Goal: Transaction & Acquisition: Purchase product/service

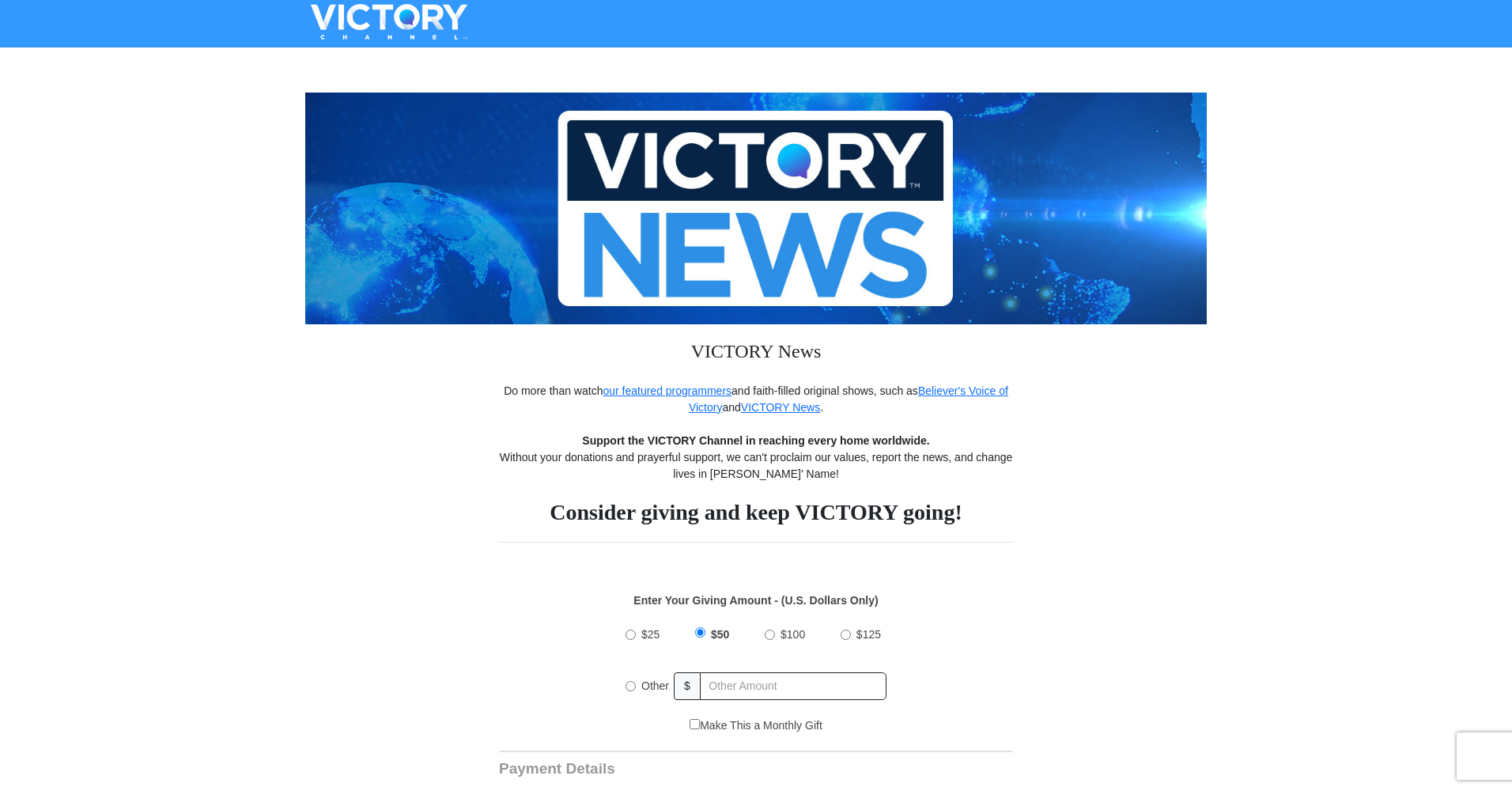
click at [629, 686] on input "Other" at bounding box center [630, 686] width 10 height 10
radio input "true"
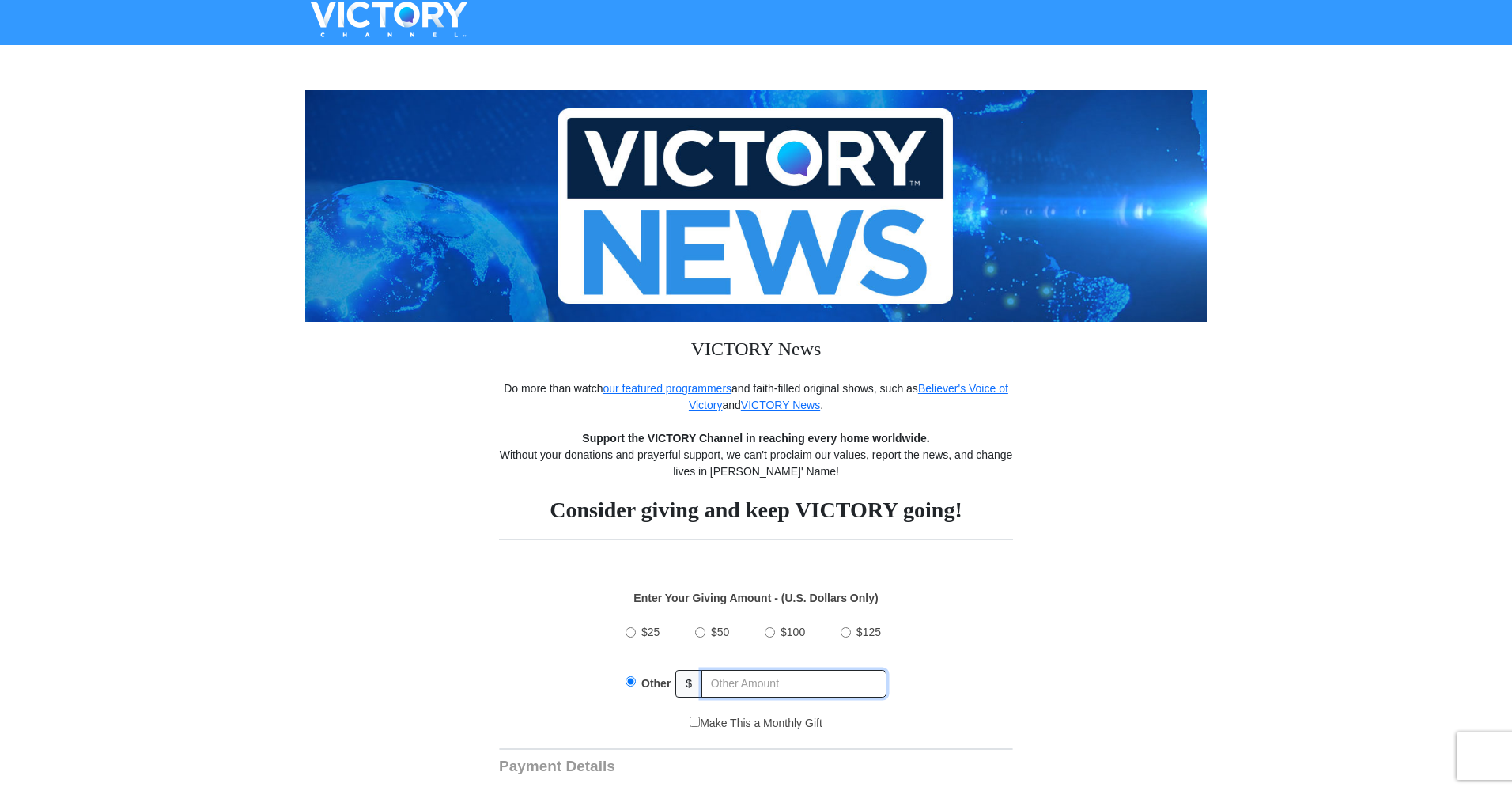
scroll to position [3, 0]
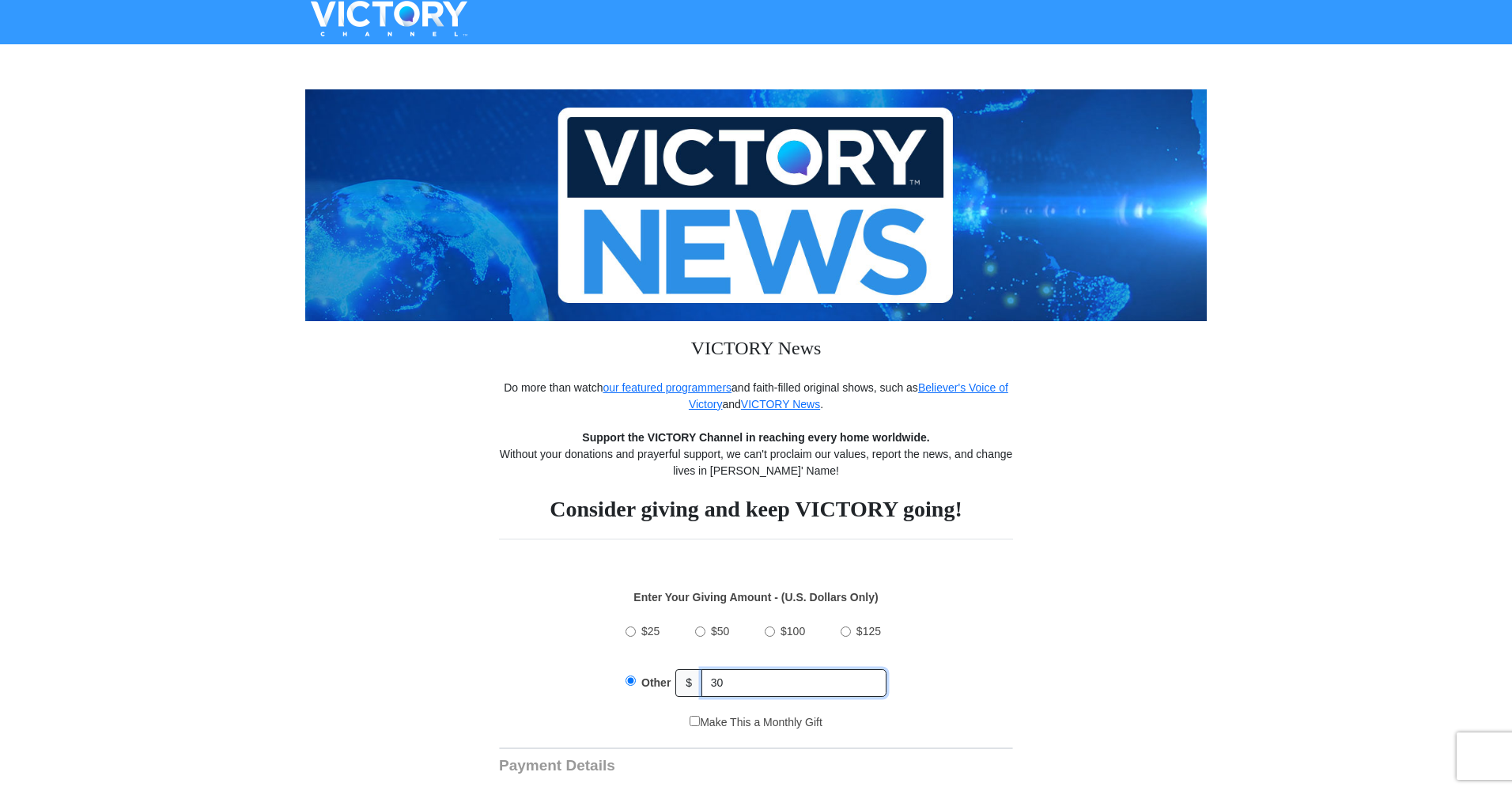
type input "30"
click at [698, 629] on input "$50" at bounding box center [700, 631] width 10 height 10
radio input "true"
click at [692, 724] on input "Make This a Monthly Gift" at bounding box center [694, 720] width 10 height 10
checkbox input "true"
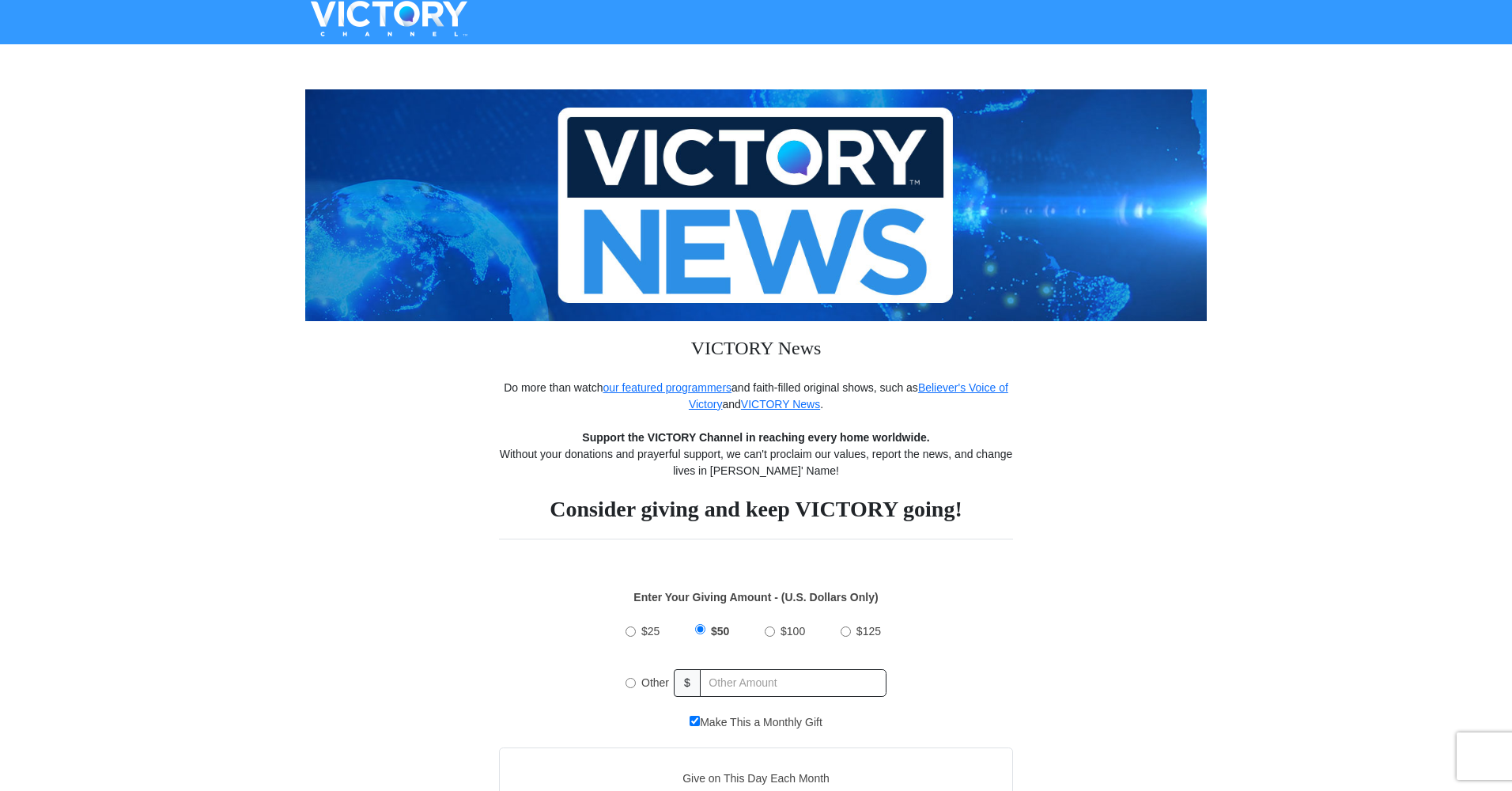
click at [942, 698] on div "$25 $50 $100 $125 Other $" at bounding box center [757, 663] width 498 height 103
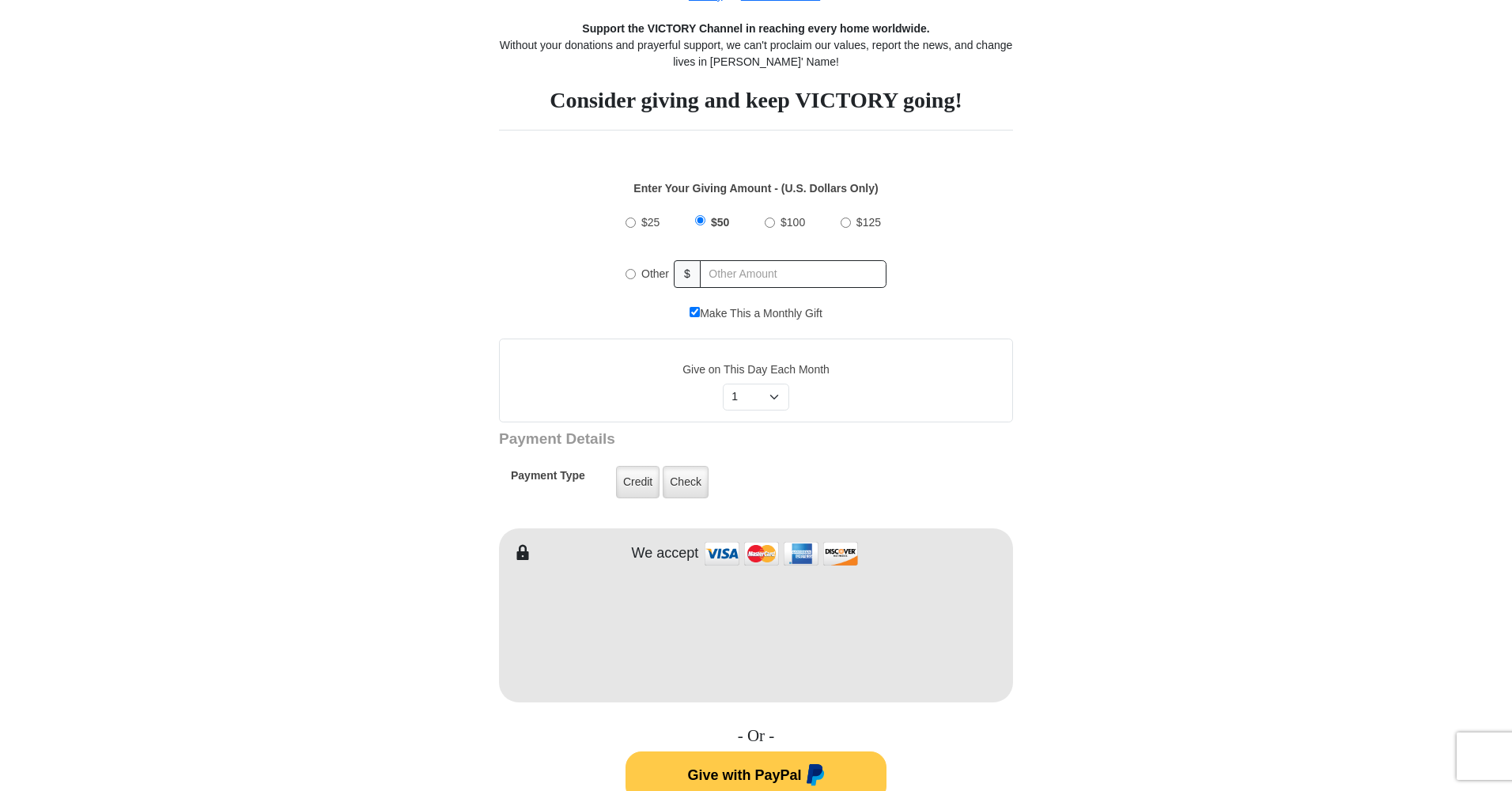
scroll to position [416, 0]
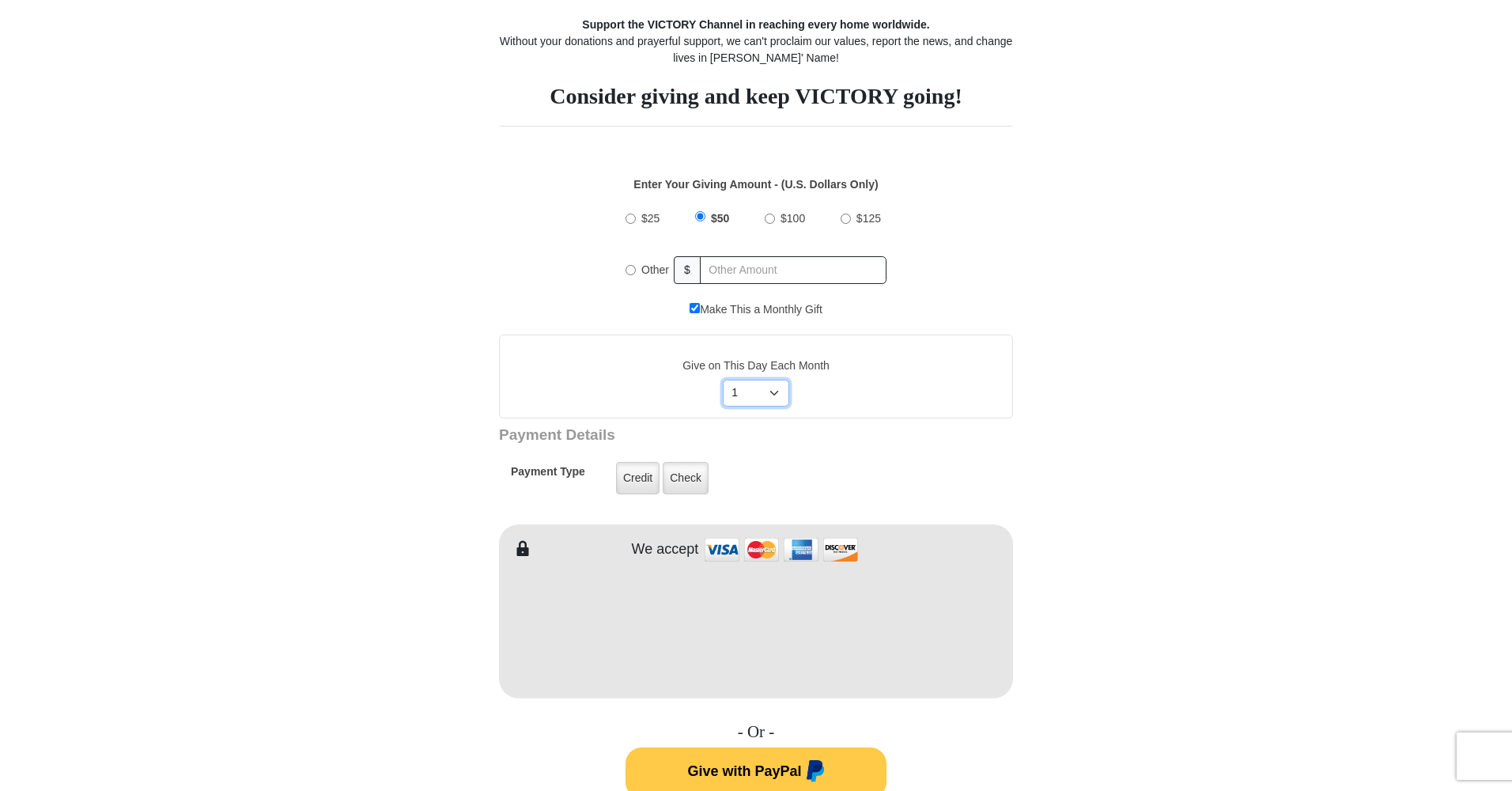
select select "20"
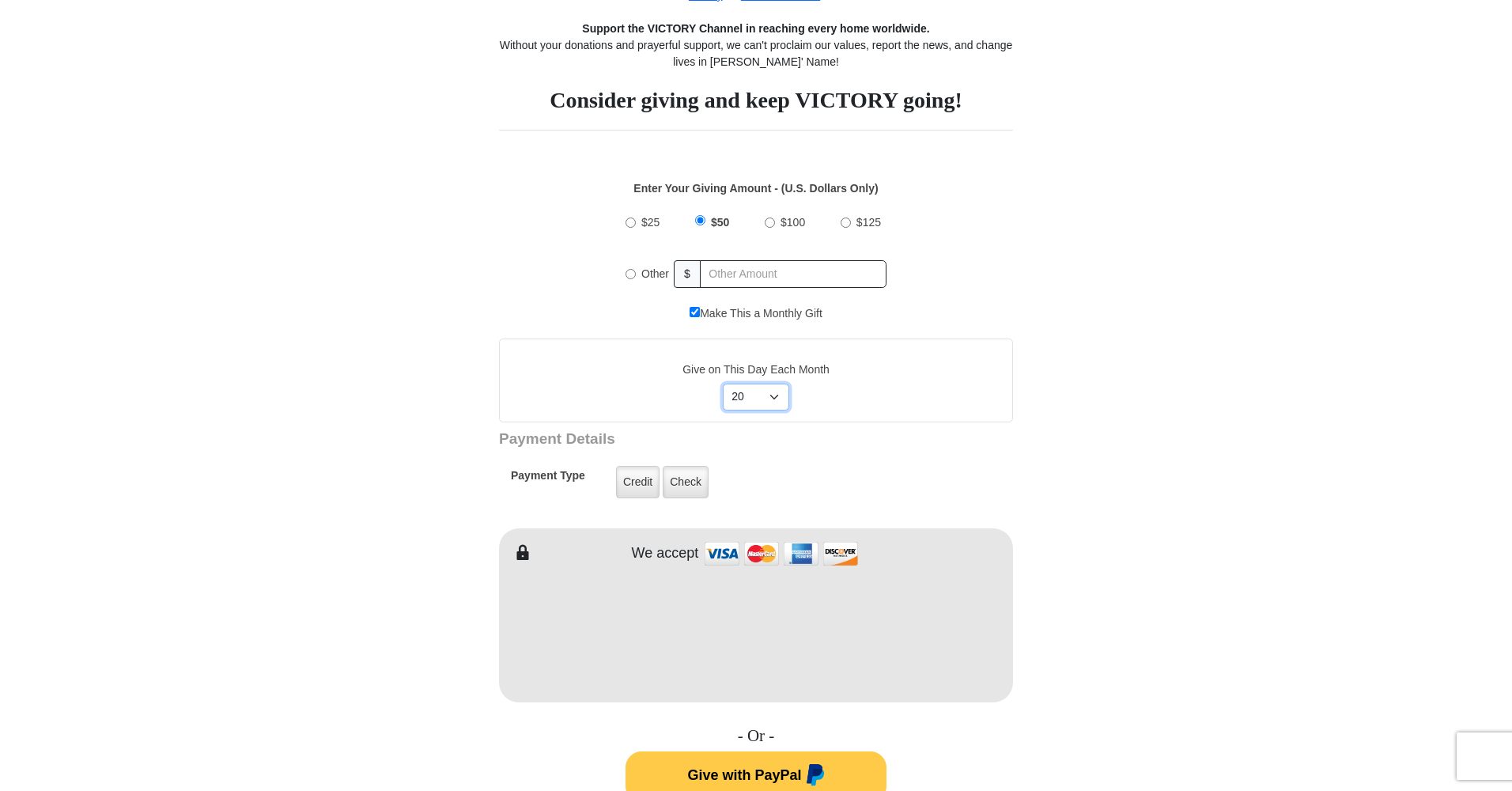
scroll to position [412, 1]
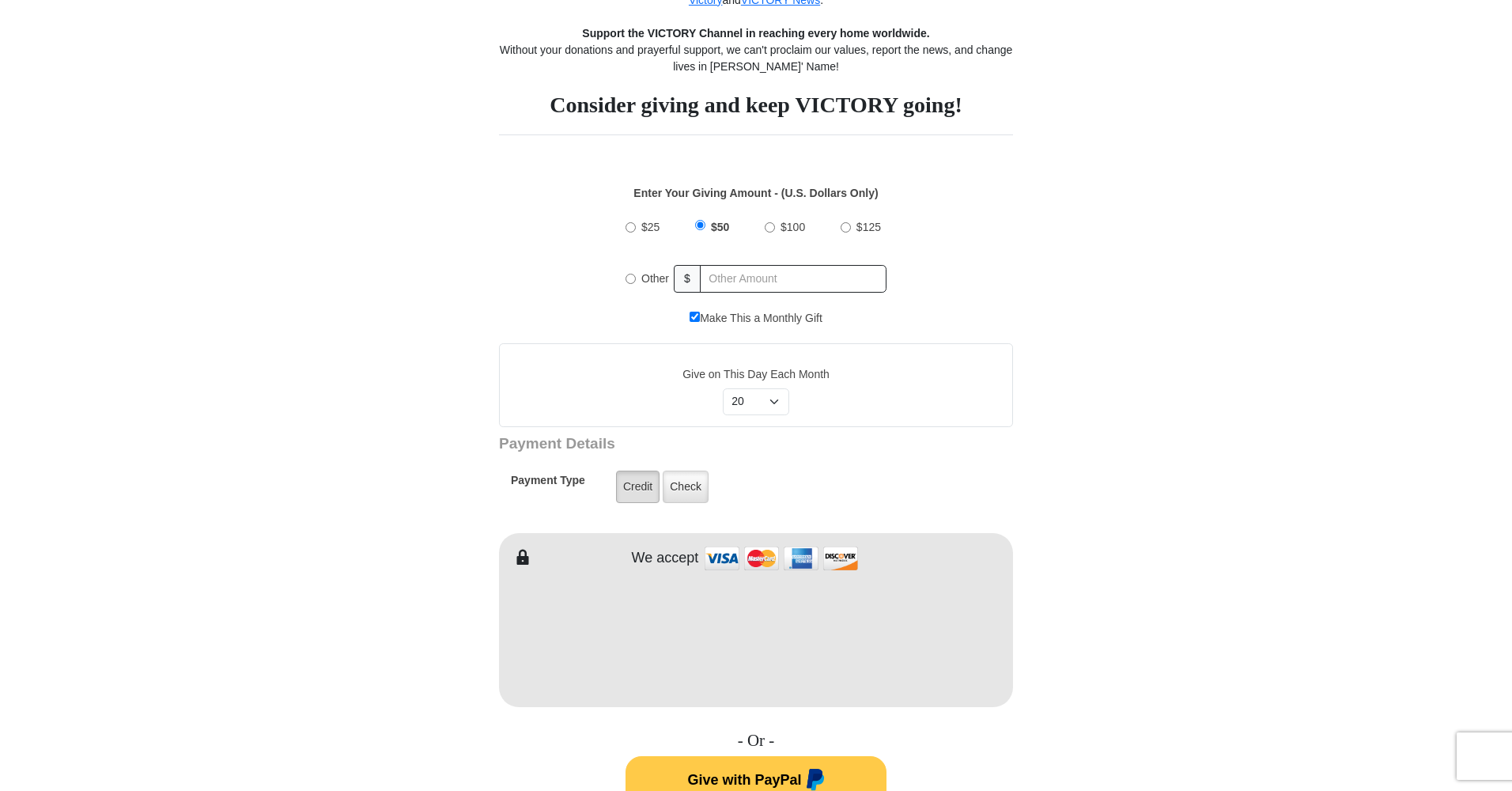
click at [636, 480] on label "Credit" at bounding box center [637, 487] width 44 height 32
click at [0, 0] on input "Credit" at bounding box center [0, 0] width 0 height 0
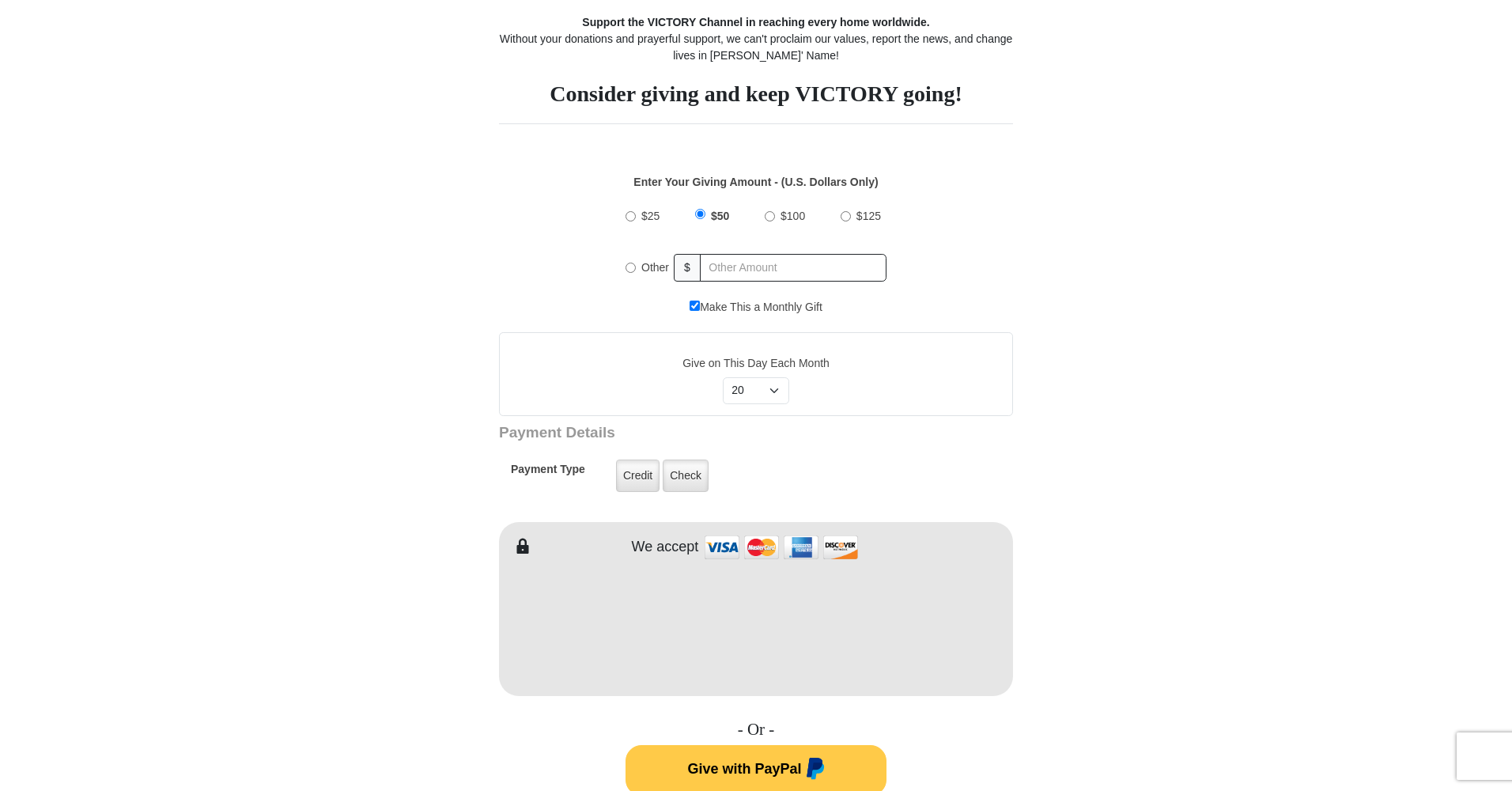
scroll to position [422, 0]
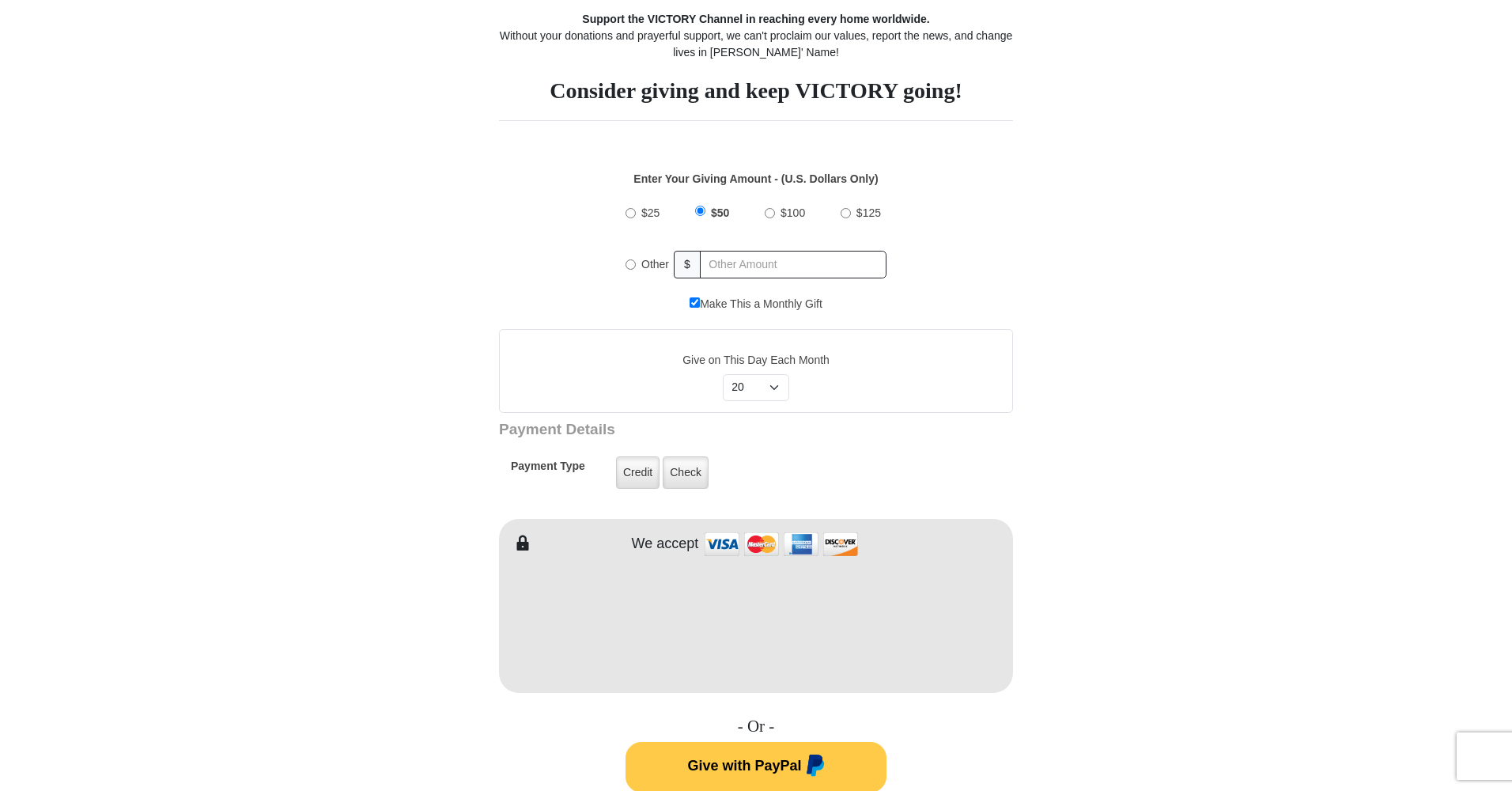
click at [1100, 708] on form "VICTORY News Do more than watch our featured programmers and faith-filled origi…" at bounding box center [756, 625] width 902 height 1989
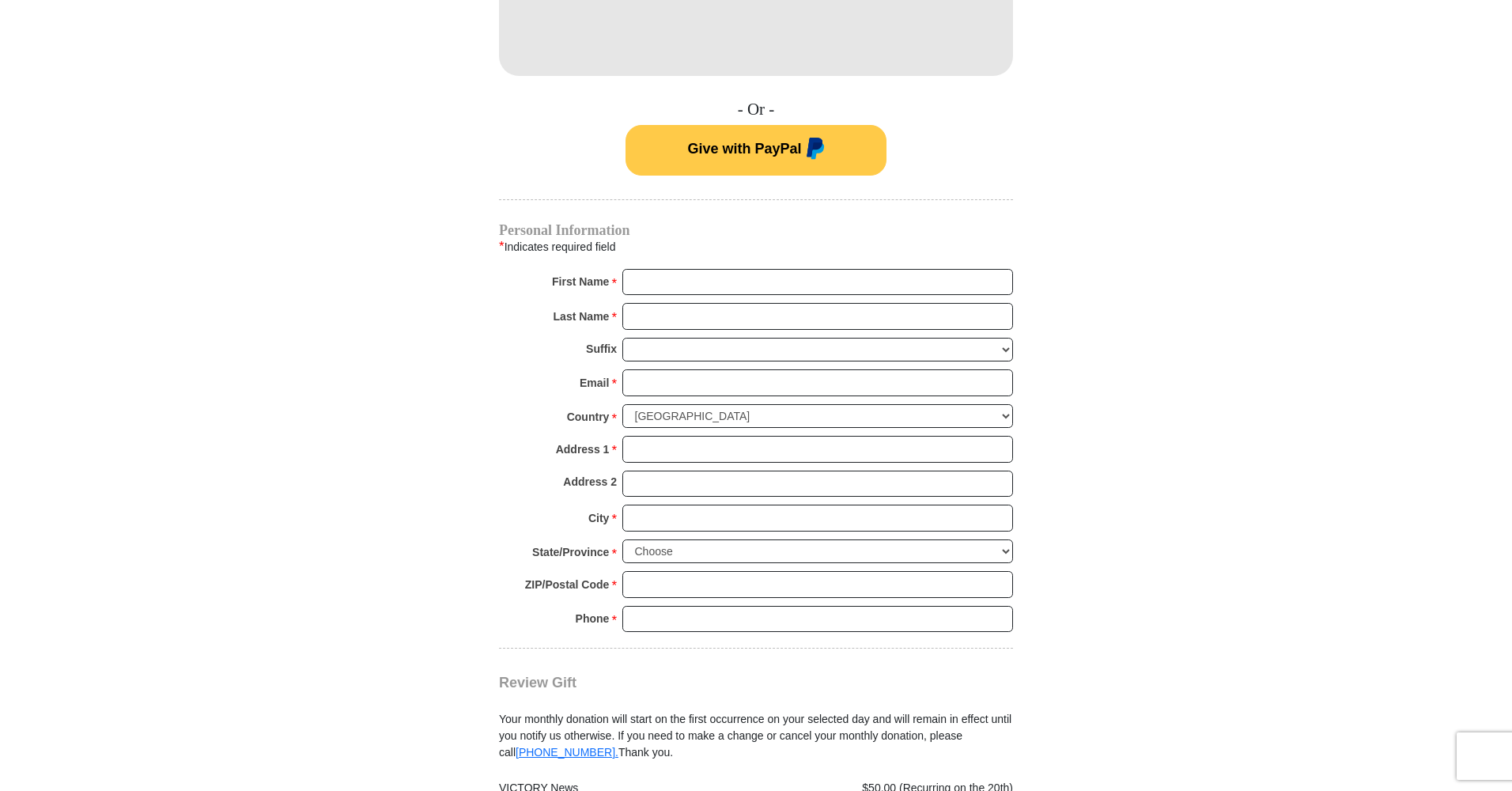
scroll to position [1040, 0]
type input "Ellyn"
type input "Apple-[PERSON_NAME]"
click at [537, 339] on div "Suffix [PERSON_NAME] I II III IV V VI" at bounding box center [756, 352] width 514 height 32
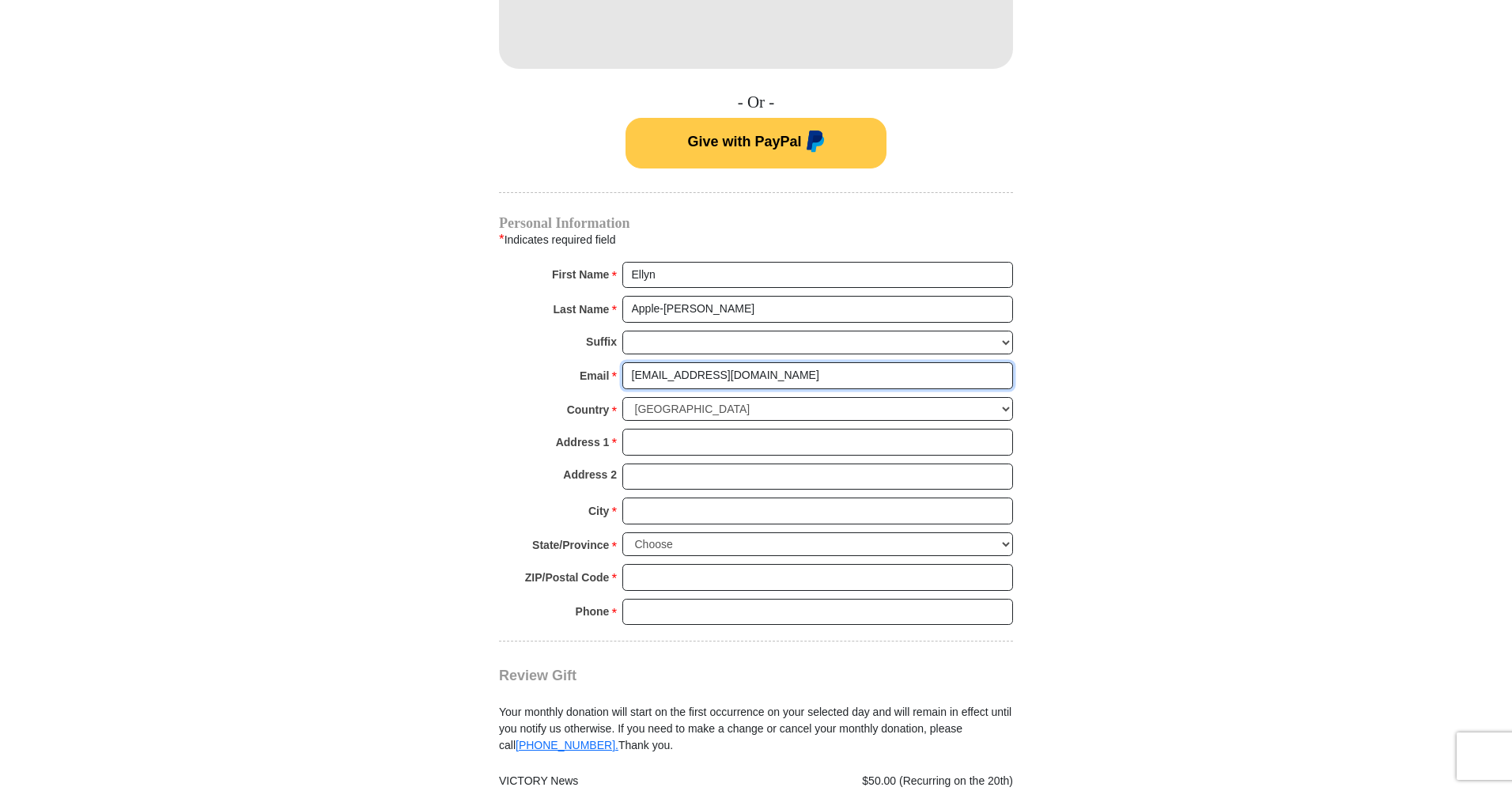
scroll to position [1043, 0]
type input "[EMAIL_ADDRESS][DOMAIN_NAME]"
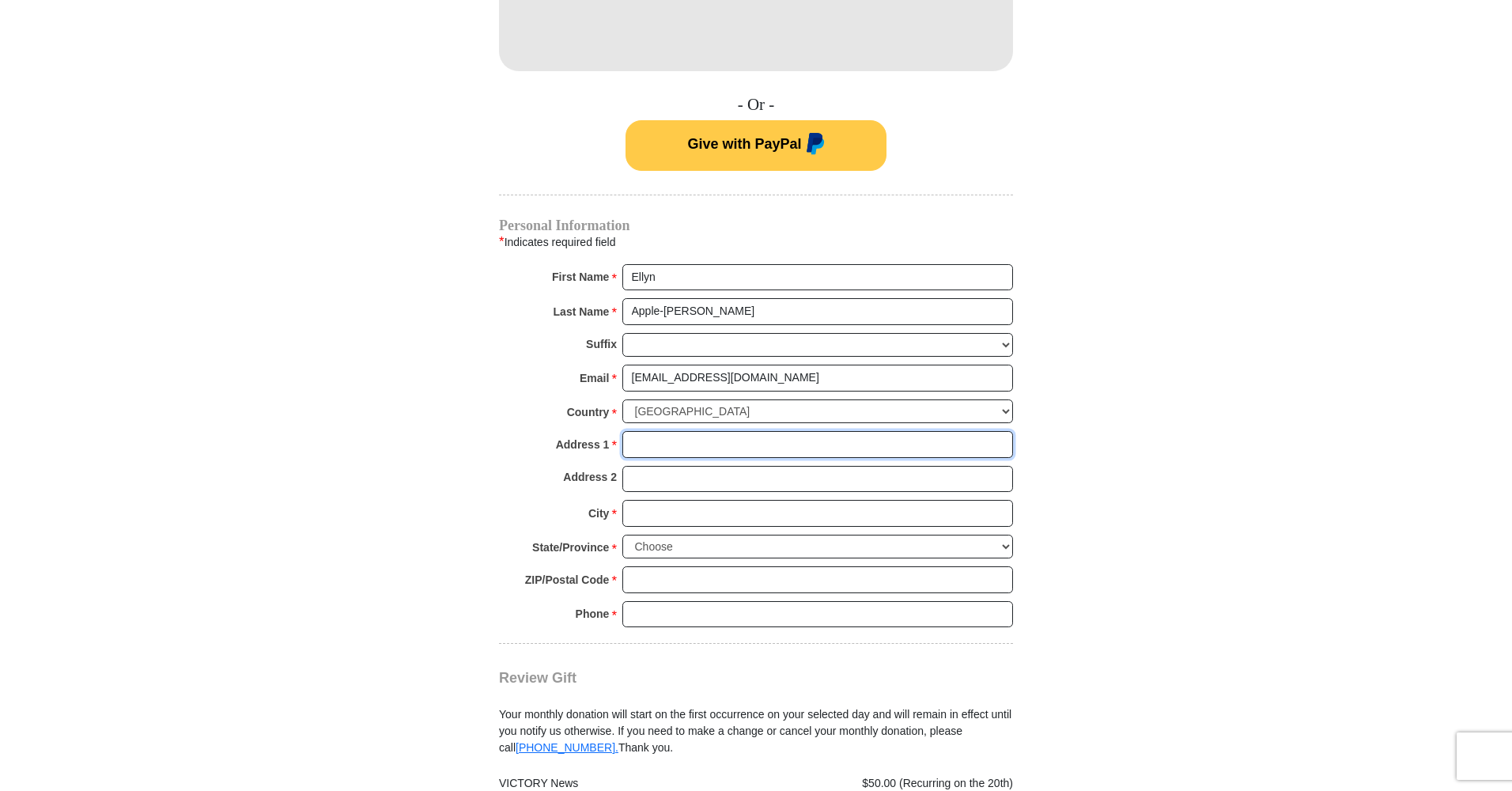
drag, startPoint x: 662, startPoint y: 430, endPoint x: 677, endPoint y: 431, distance: 15.0
type input "[STREET_ADDRESS]"
drag, startPoint x: 642, startPoint y: 499, endPoint x: 647, endPoint y: 491, distance: 9.4
type input "[GEOGRAPHIC_DATA]"
select select "MT"
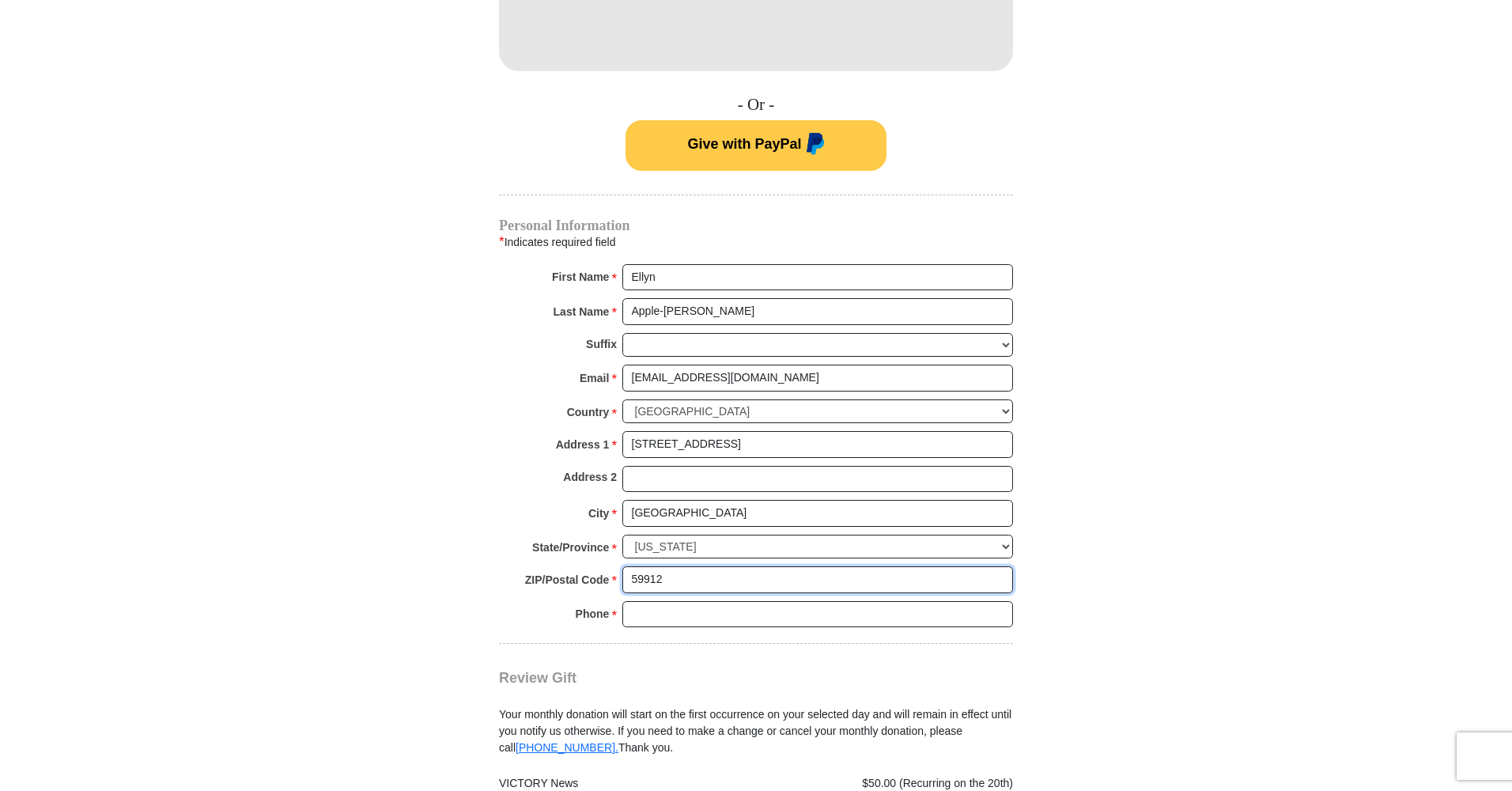
type input "59912"
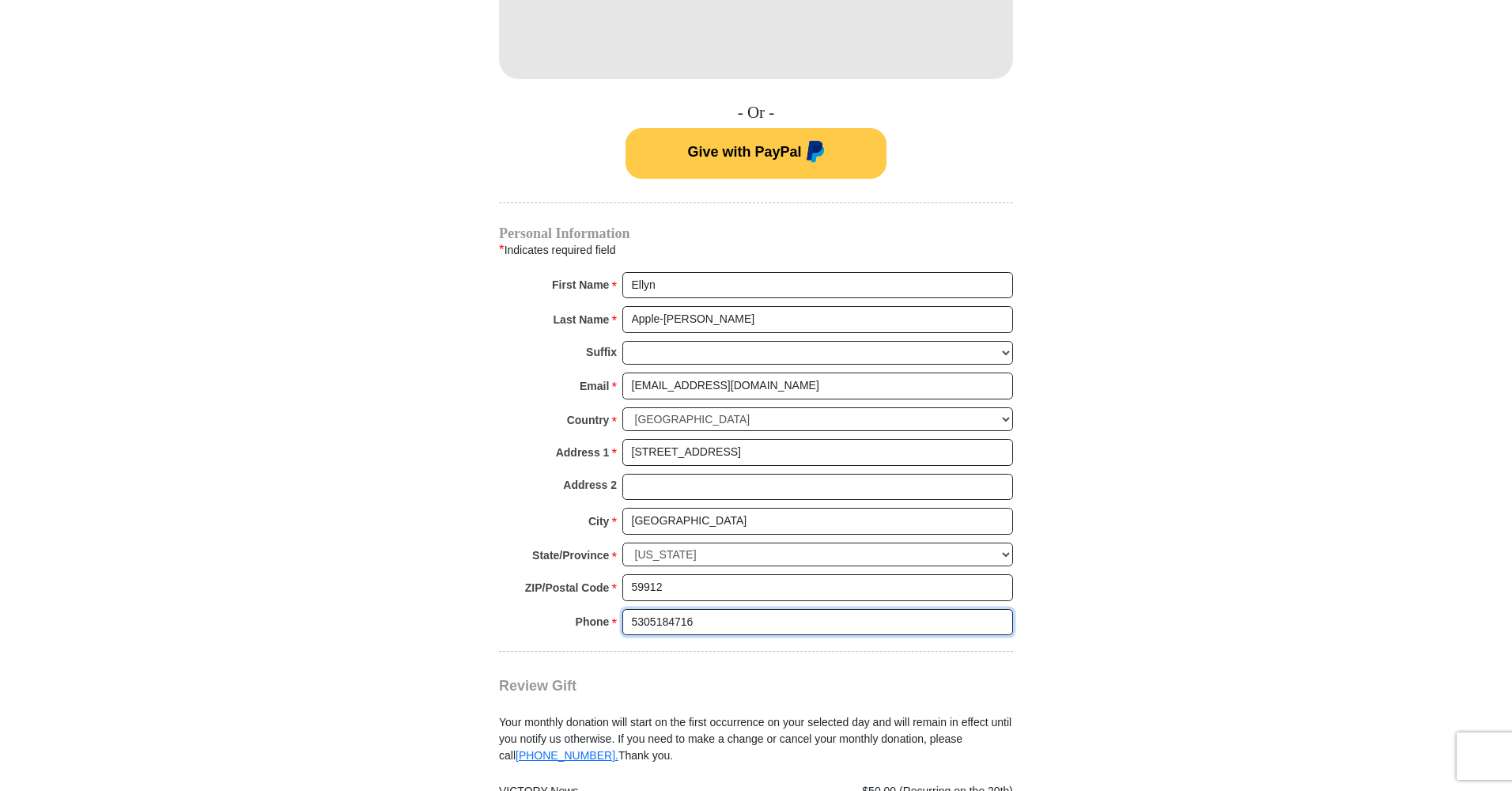
type input "5305184716"
click at [1141, 659] on form "VICTORY News Do more than watch our featured programmers and faith-filled origi…" at bounding box center [756, 10] width 902 height 1989
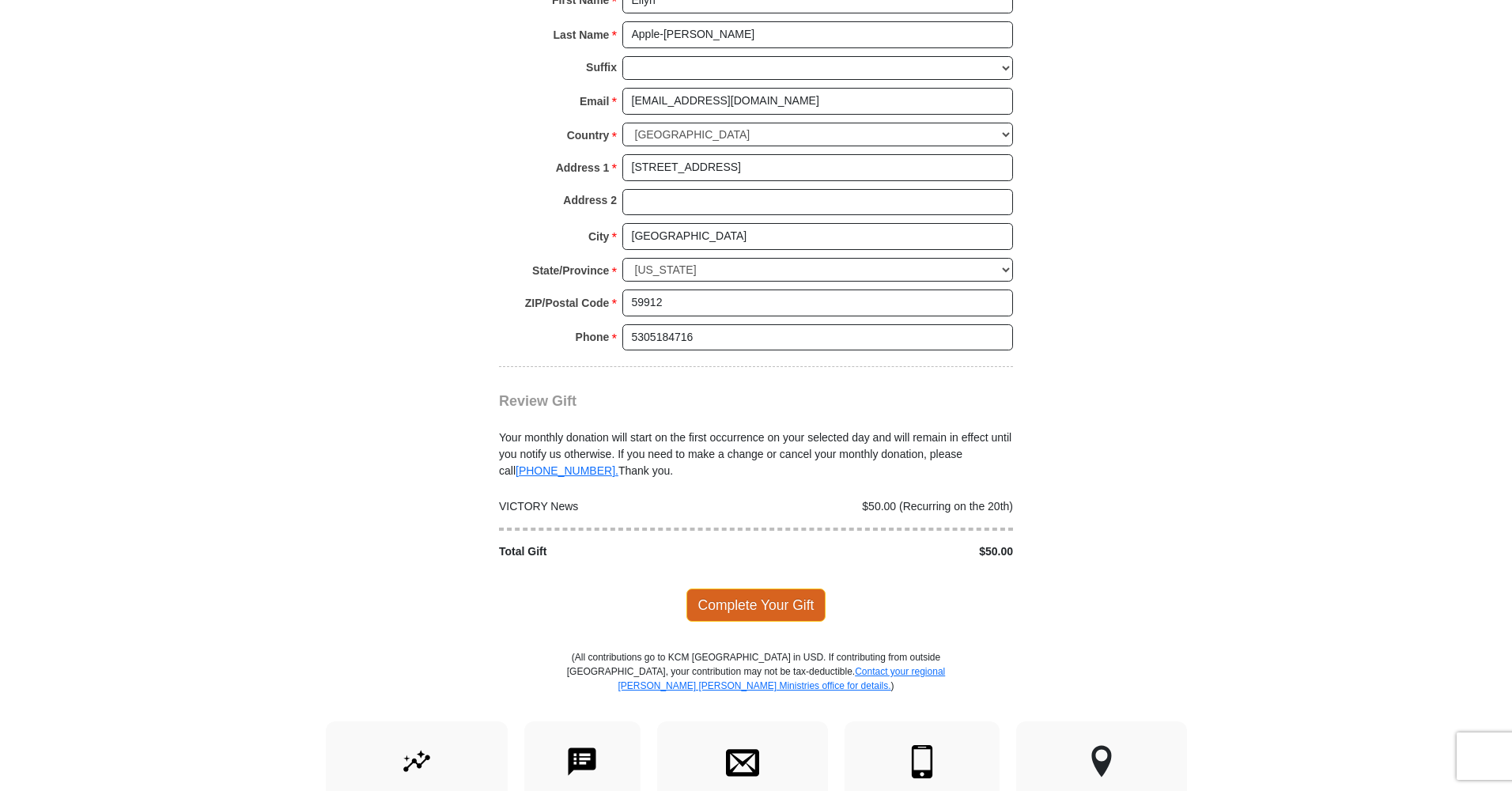
scroll to position [1316, 1]
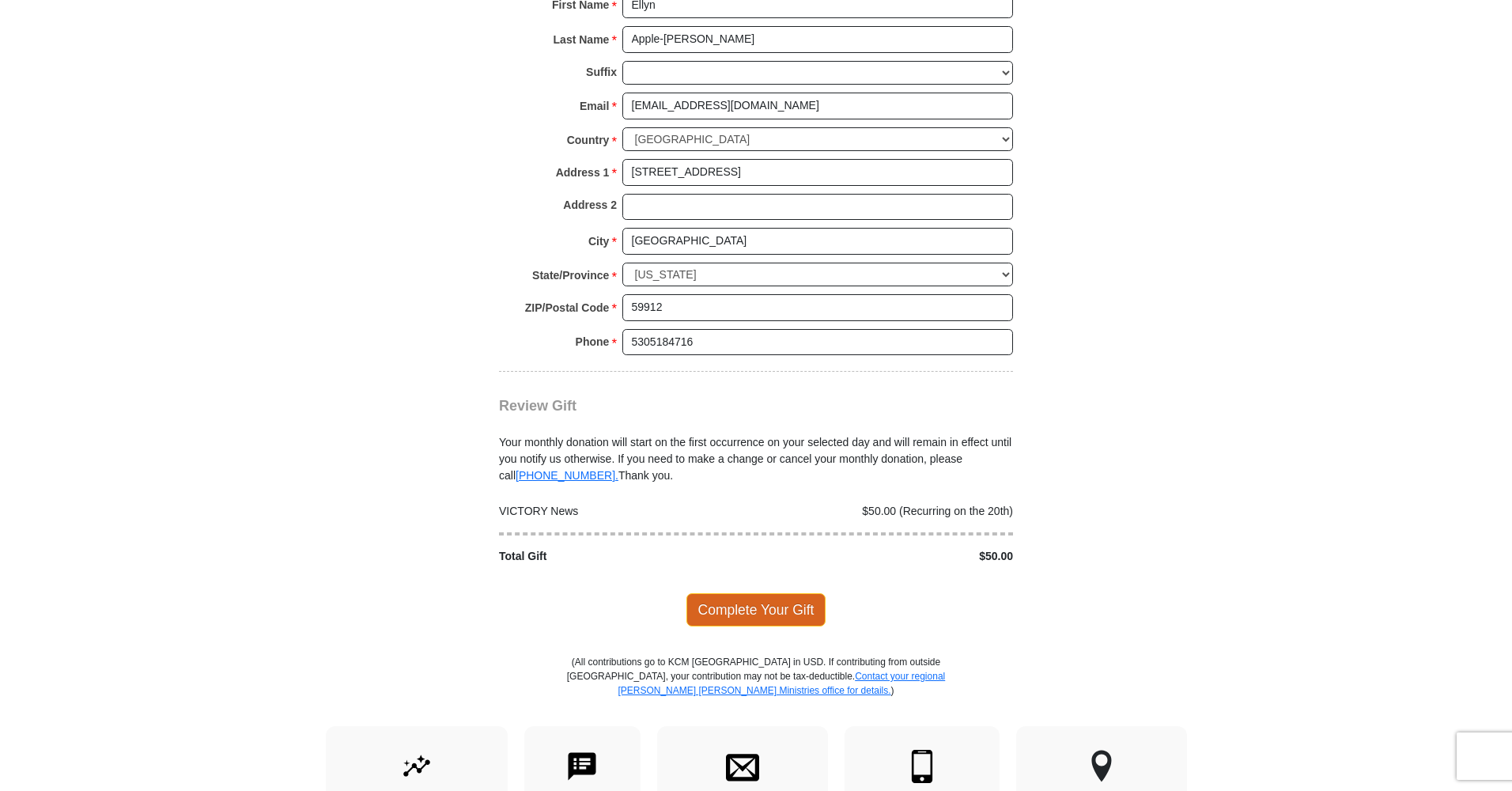
click at [763, 594] on span "Complete Your Gift" at bounding box center [756, 610] width 140 height 33
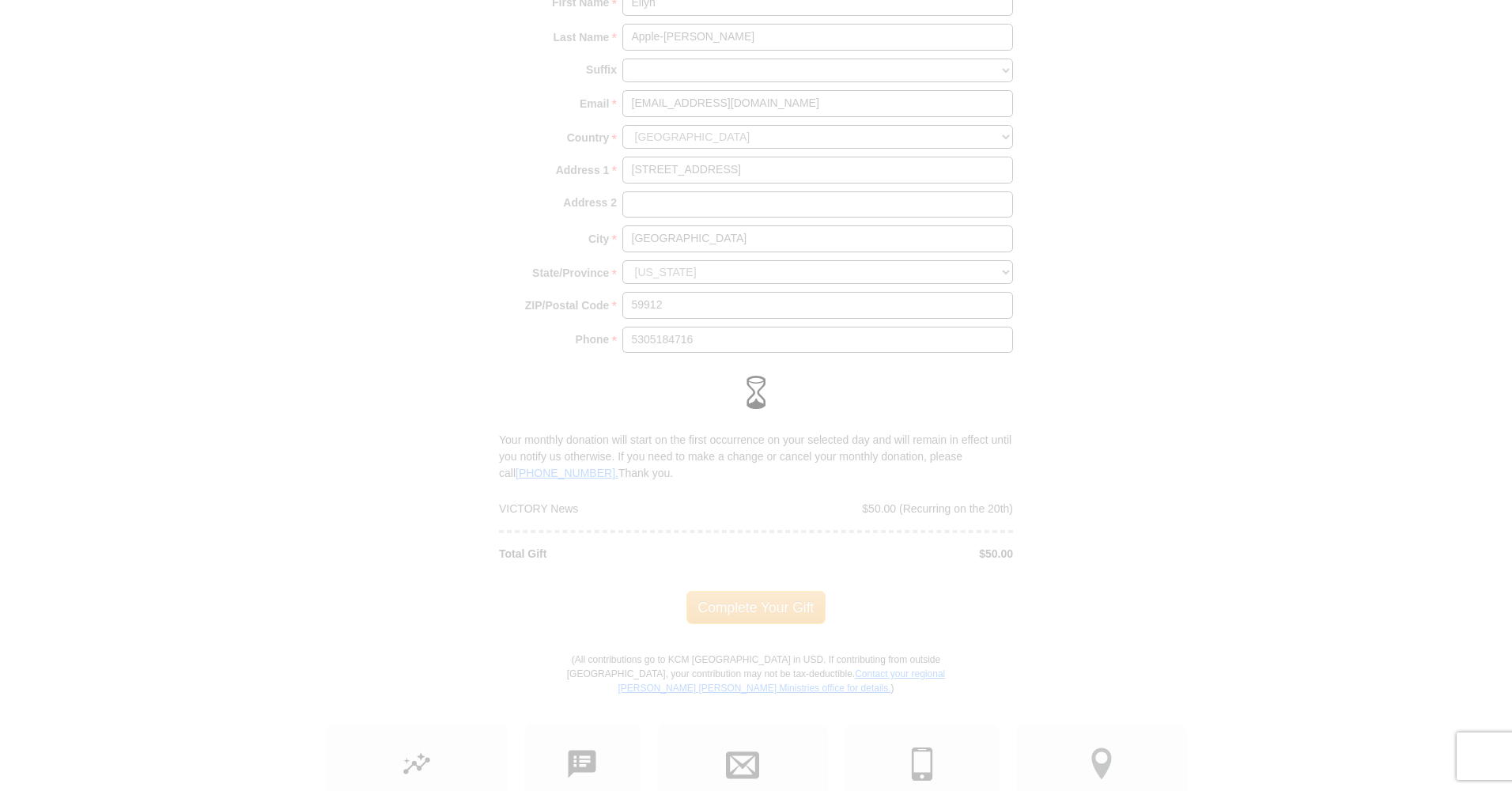
scroll to position [1318, 0]
